Goal: Task Accomplishment & Management: Use online tool/utility

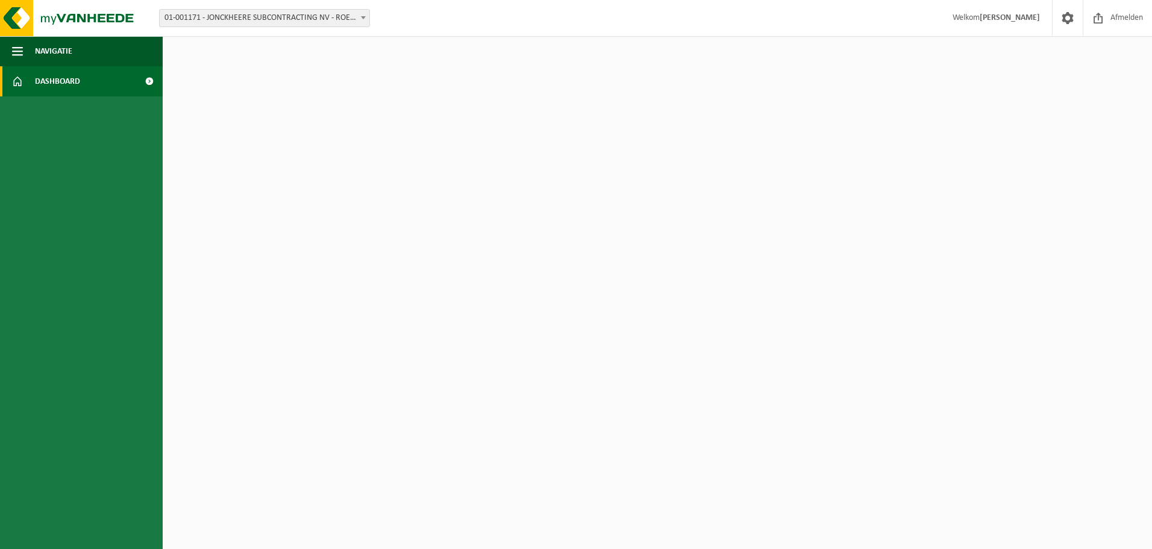
click at [13, 87] on span at bounding box center [17, 81] width 11 height 30
click at [1122, 18] on span "Afmelden" at bounding box center [1126, 18] width 39 height 36
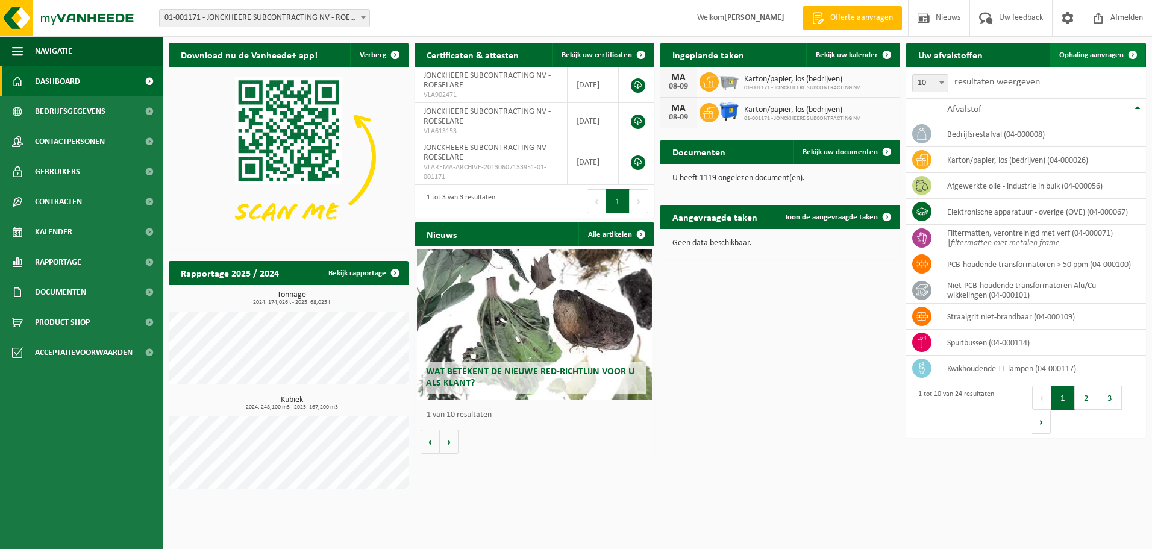
click at [1078, 57] on span "Ophaling aanvragen" at bounding box center [1091, 55] width 64 height 8
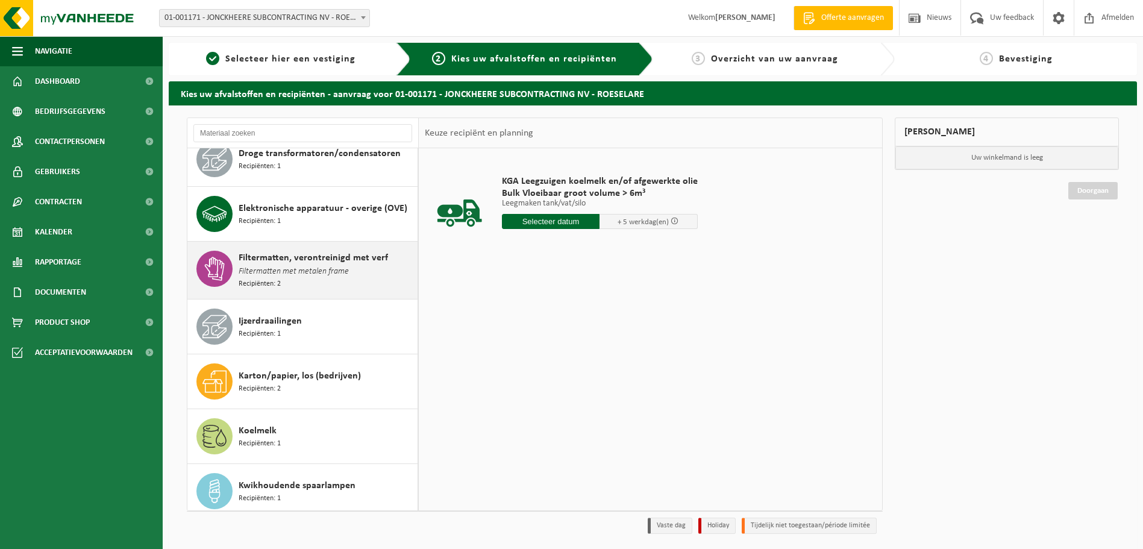
scroll to position [241, 0]
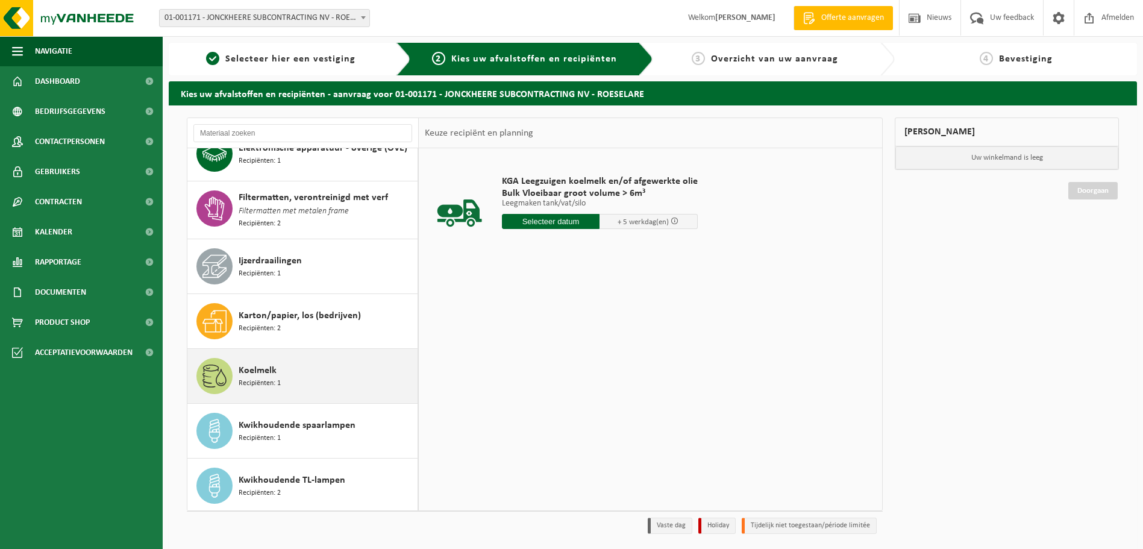
click at [257, 380] on span "Recipiënten: 1" at bounding box center [260, 383] width 42 height 11
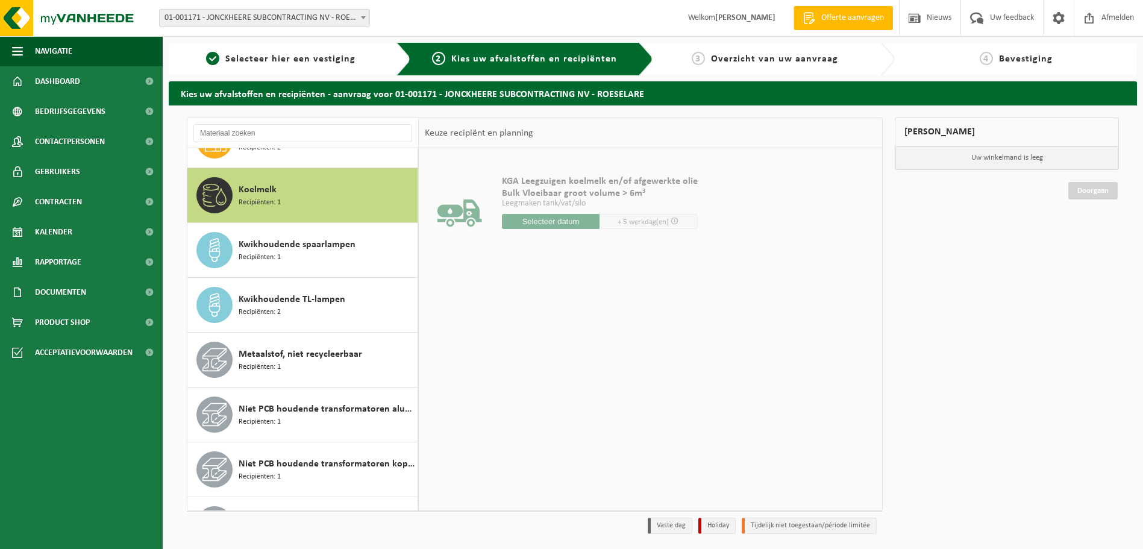
scroll to position [440, 0]
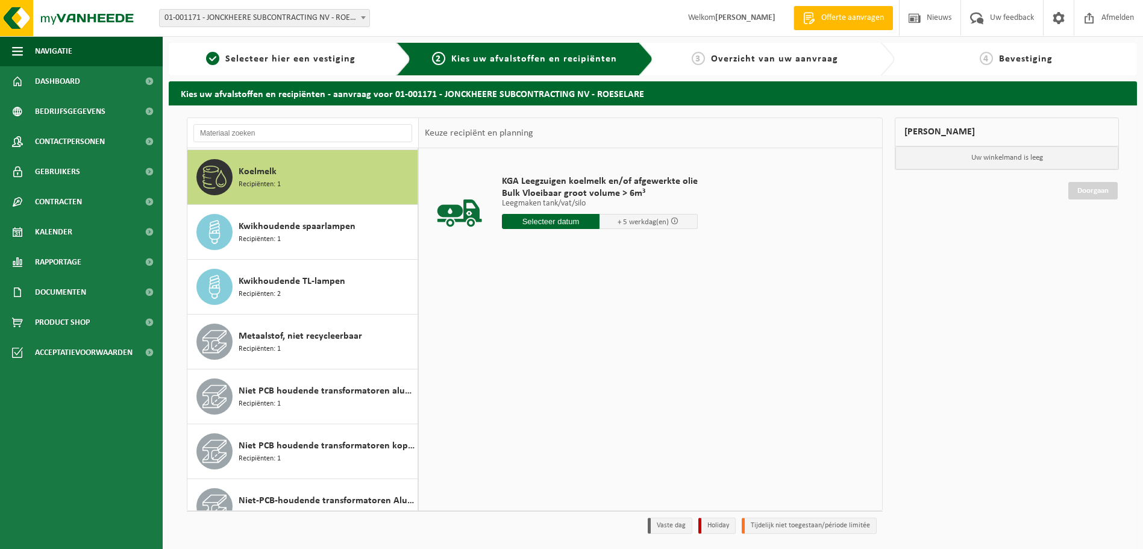
click at [556, 220] on input "text" at bounding box center [551, 221] width 98 height 15
